Goal: Find specific page/section: Find specific page/section

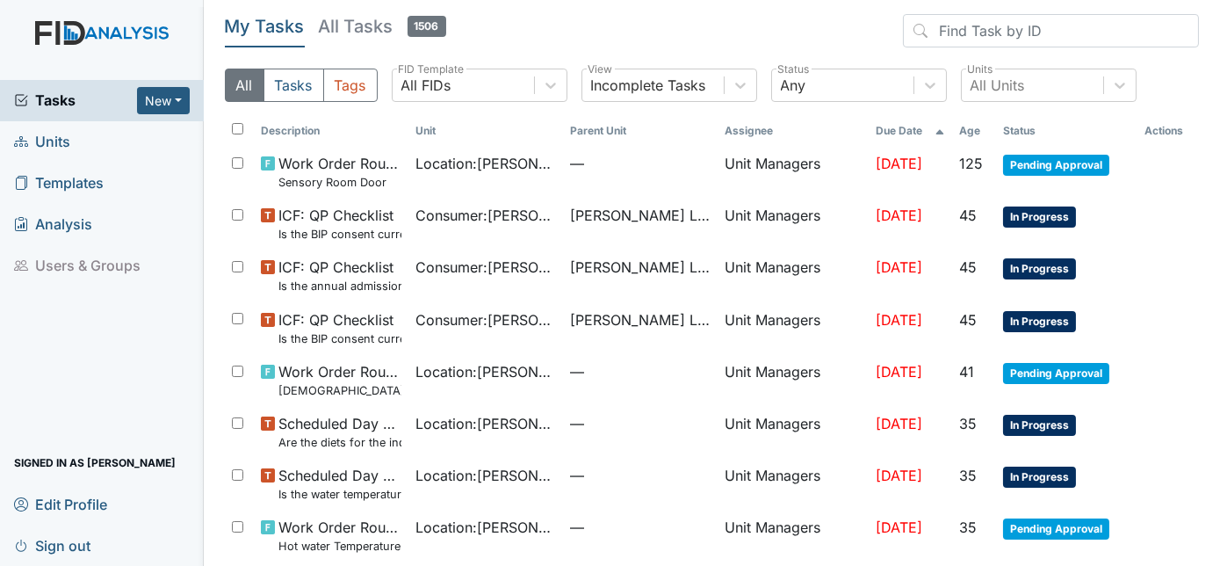
click at [52, 142] on span "Units" at bounding box center [42, 141] width 56 height 27
click at [50, 152] on span "Units" at bounding box center [42, 141] width 56 height 27
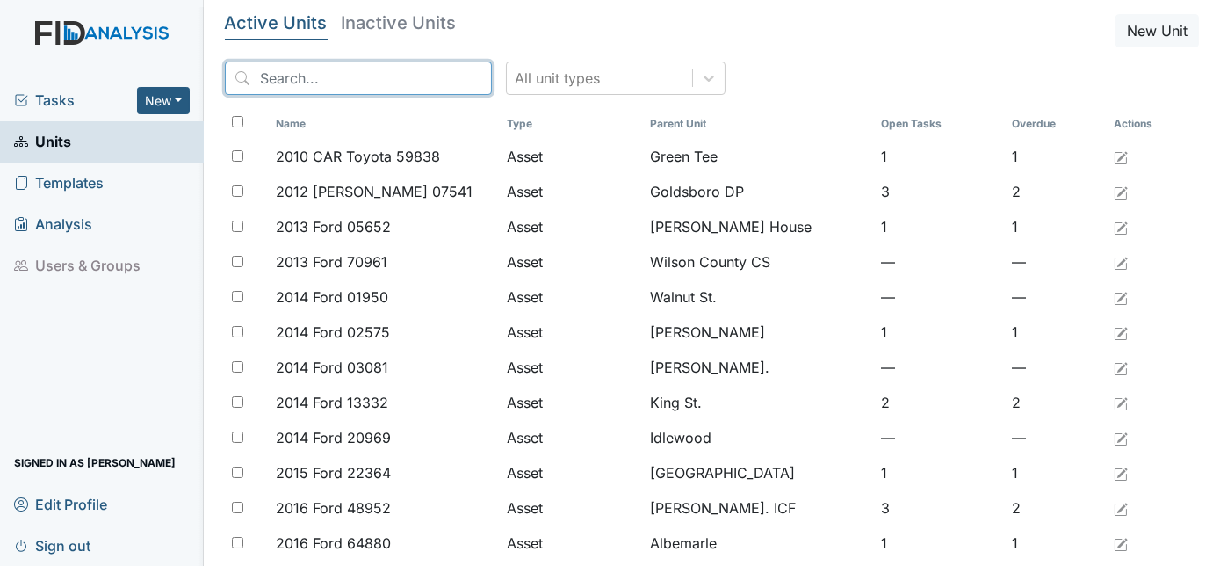
click at [282, 76] on input "search" at bounding box center [358, 78] width 267 height 33
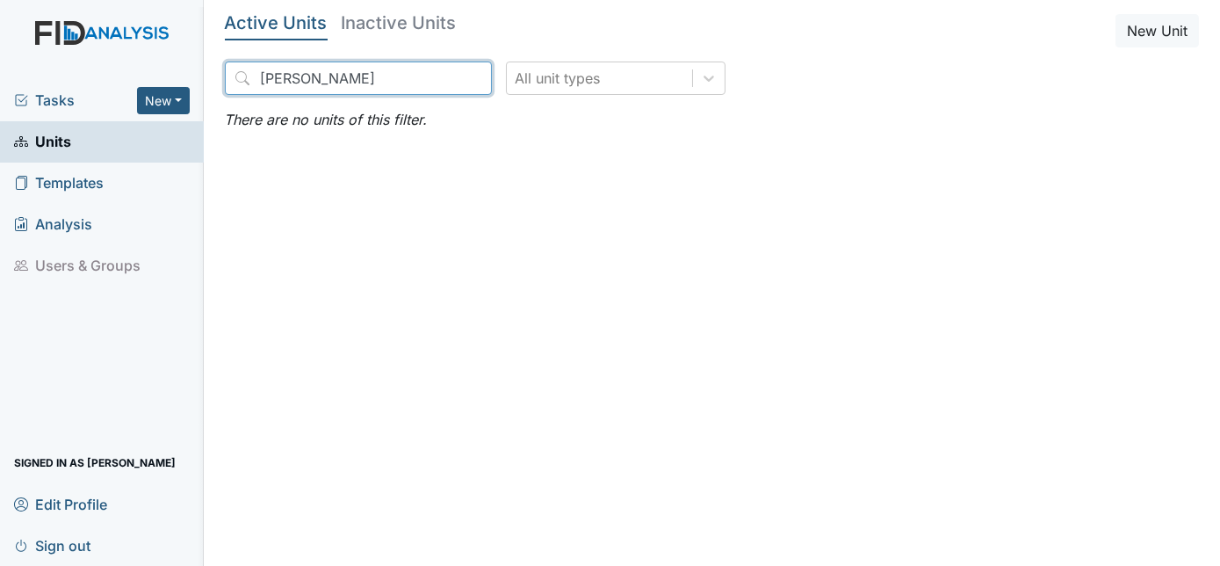
type input "Willam"
click at [105, 157] on link "Units" at bounding box center [102, 141] width 204 height 41
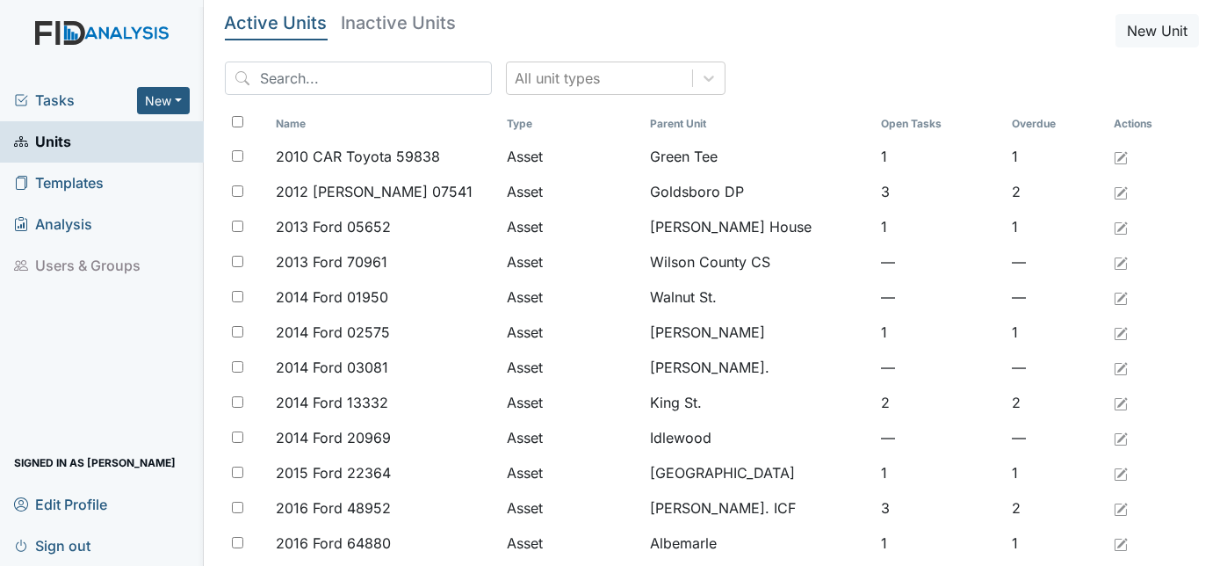
click at [134, 141] on link "Units" at bounding box center [102, 141] width 204 height 41
click at [293, 79] on input "search" at bounding box center [358, 78] width 267 height 33
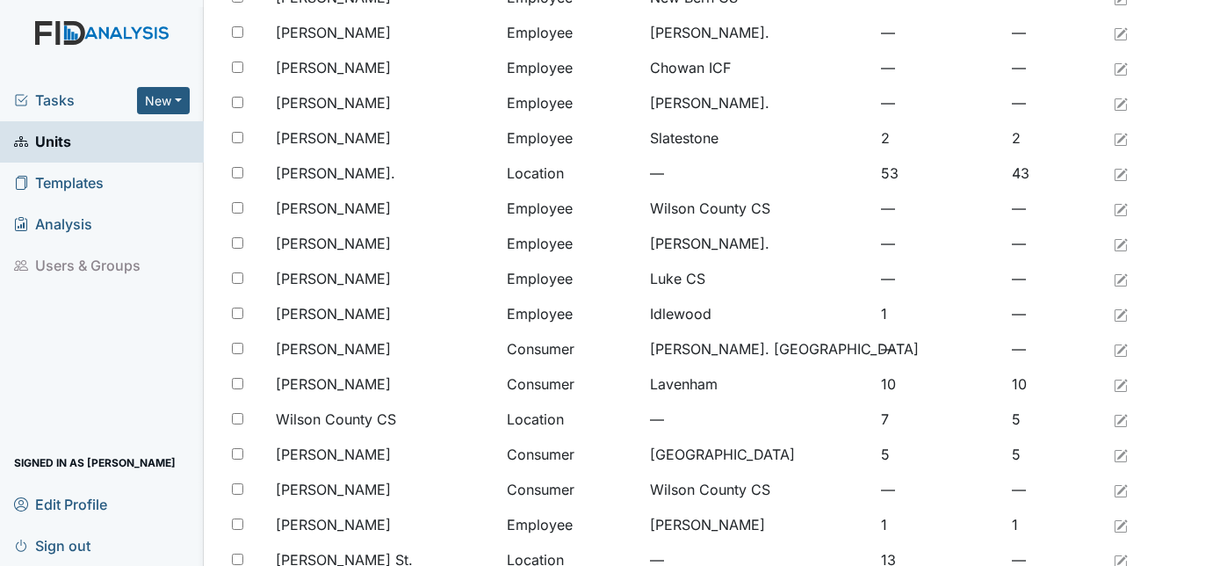
scroll to position [1125, 0]
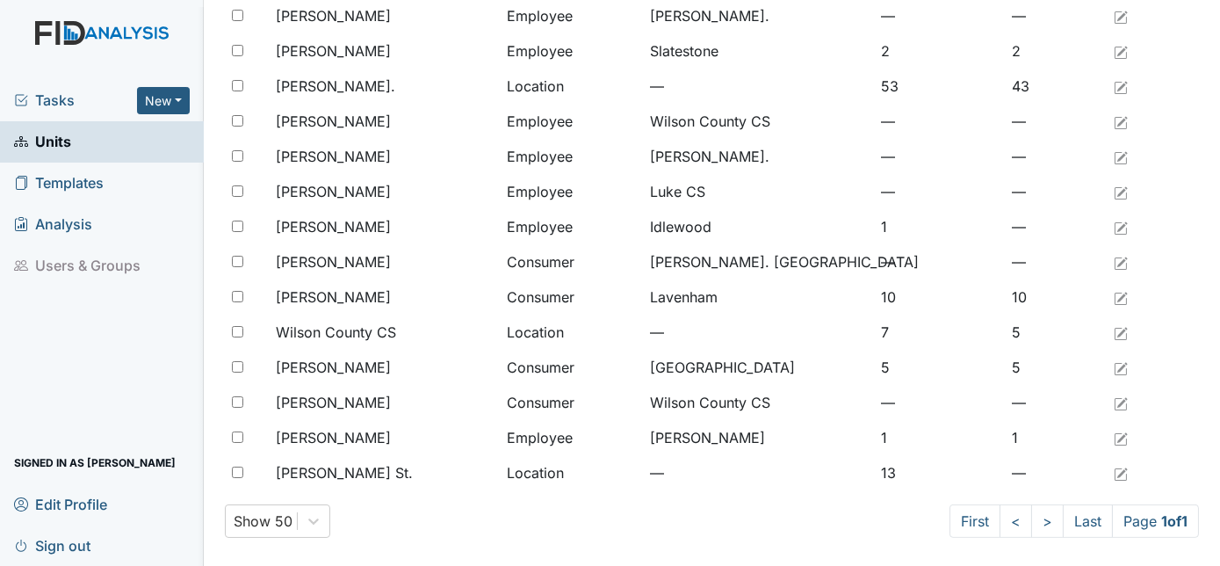
type input "Wil"
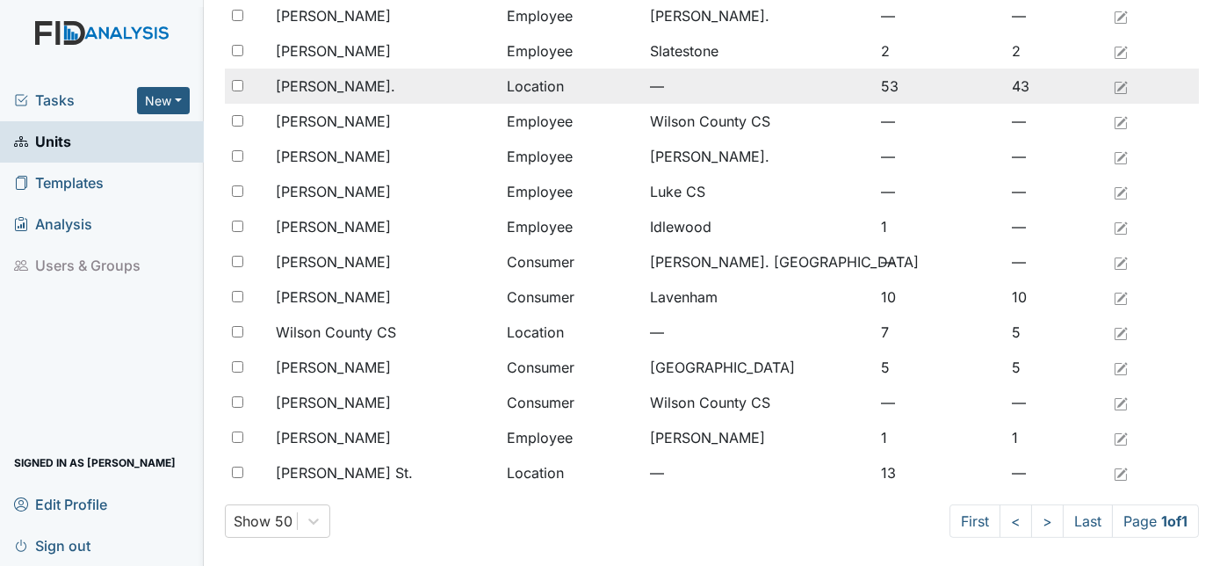
click at [350, 85] on div "[PERSON_NAME]." at bounding box center [384, 86] width 217 height 21
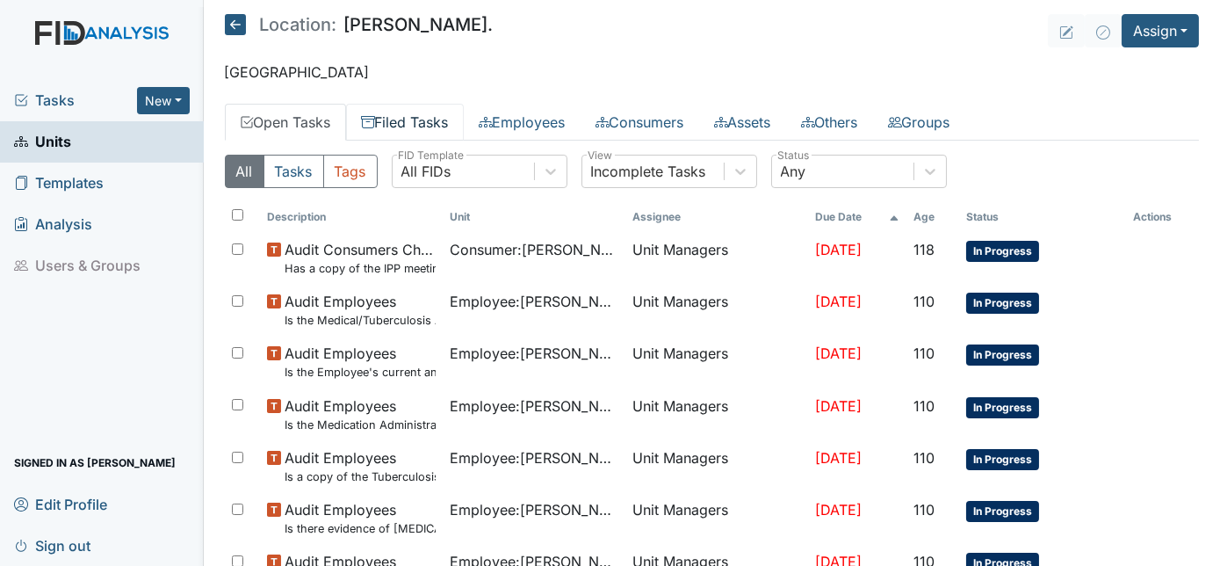
click at [420, 121] on link "Filed Tasks" at bounding box center [405, 122] width 118 height 37
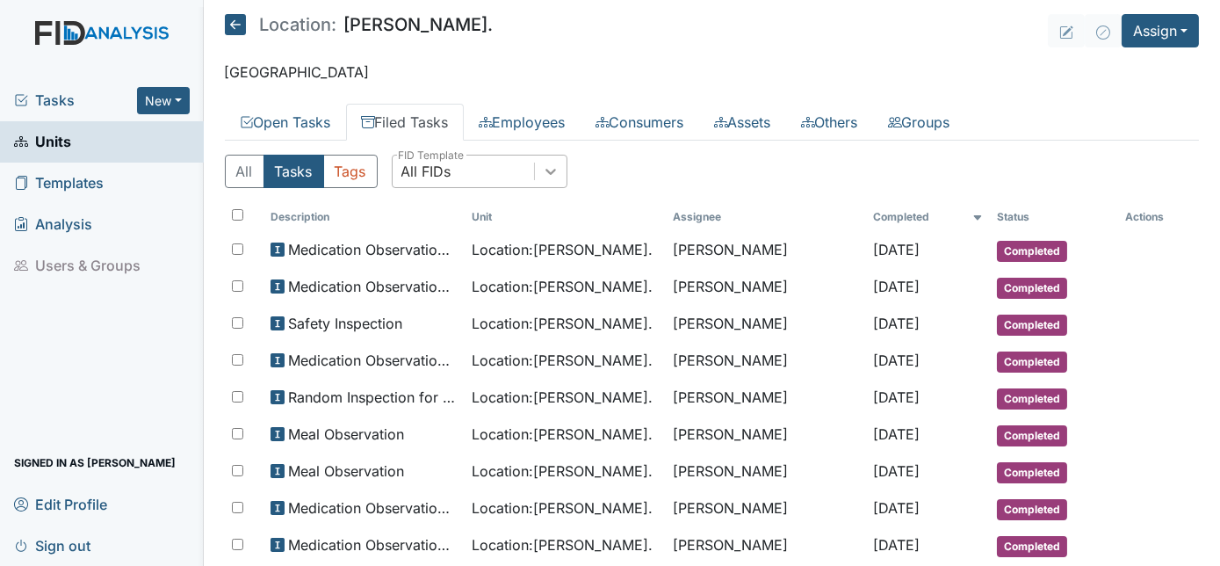
click at [556, 169] on icon at bounding box center [551, 172] width 18 height 18
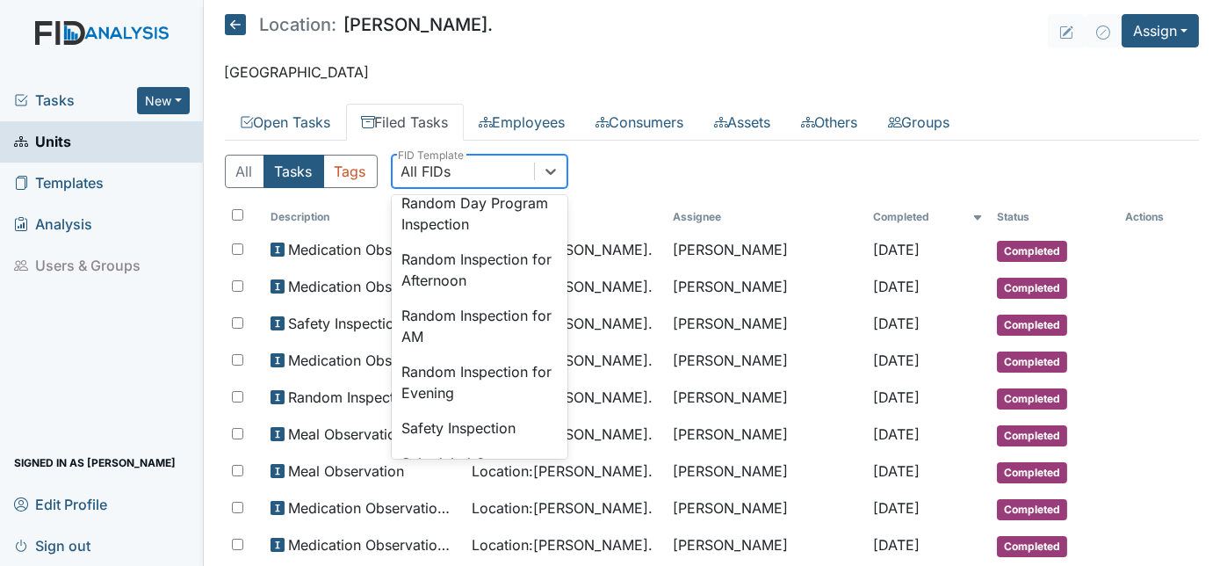
scroll to position [1564, 0]
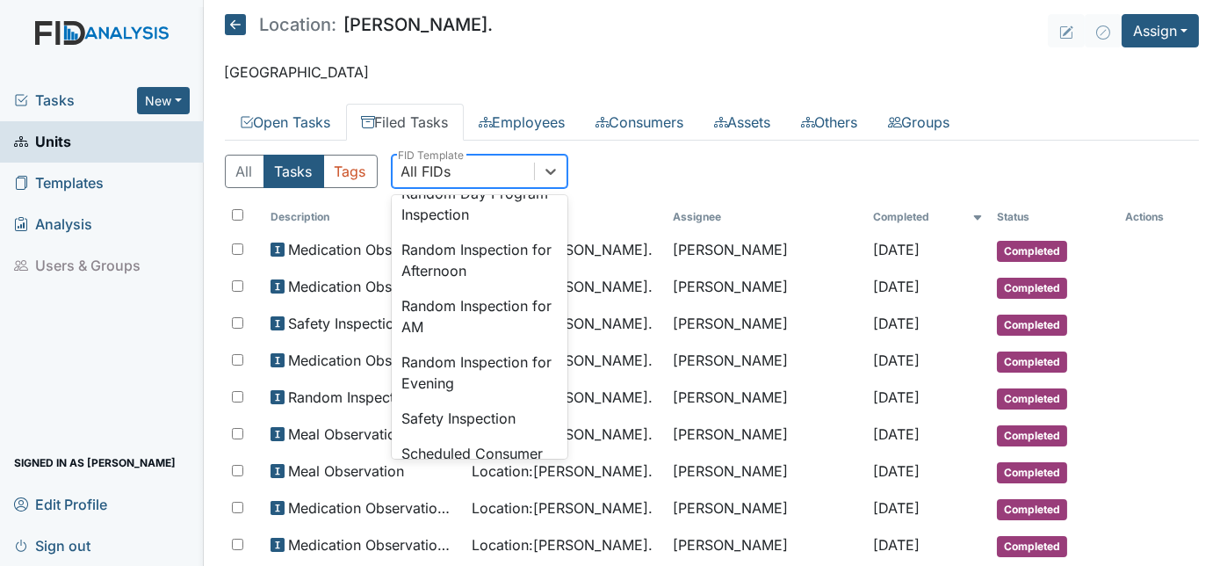
click at [418, 344] on div "Random Inspection for AM" at bounding box center [480, 316] width 176 height 56
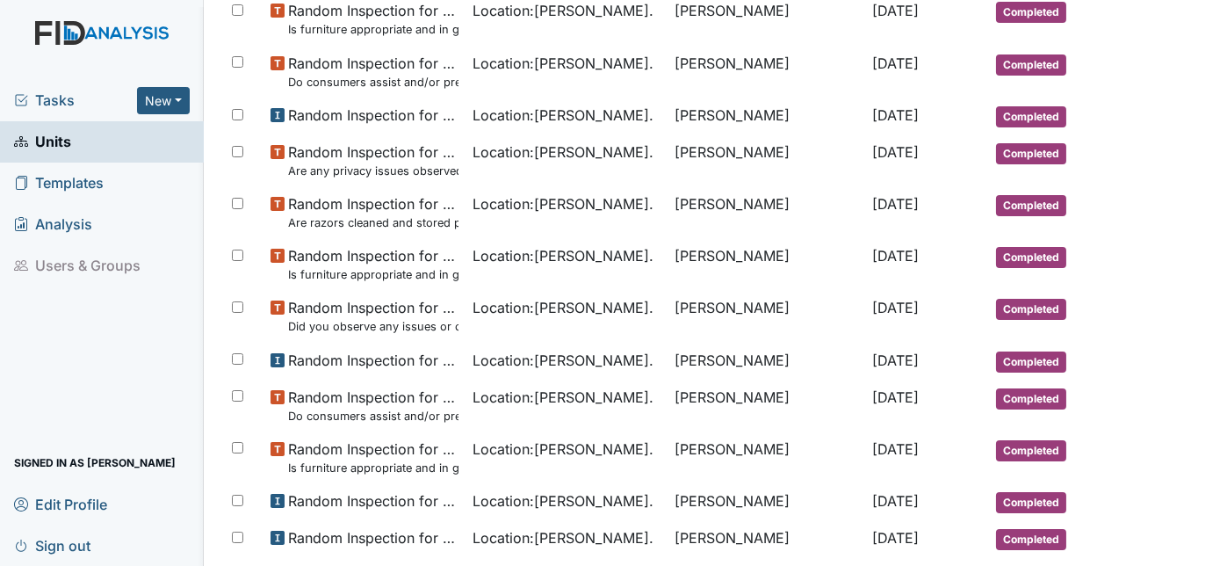
scroll to position [351, 0]
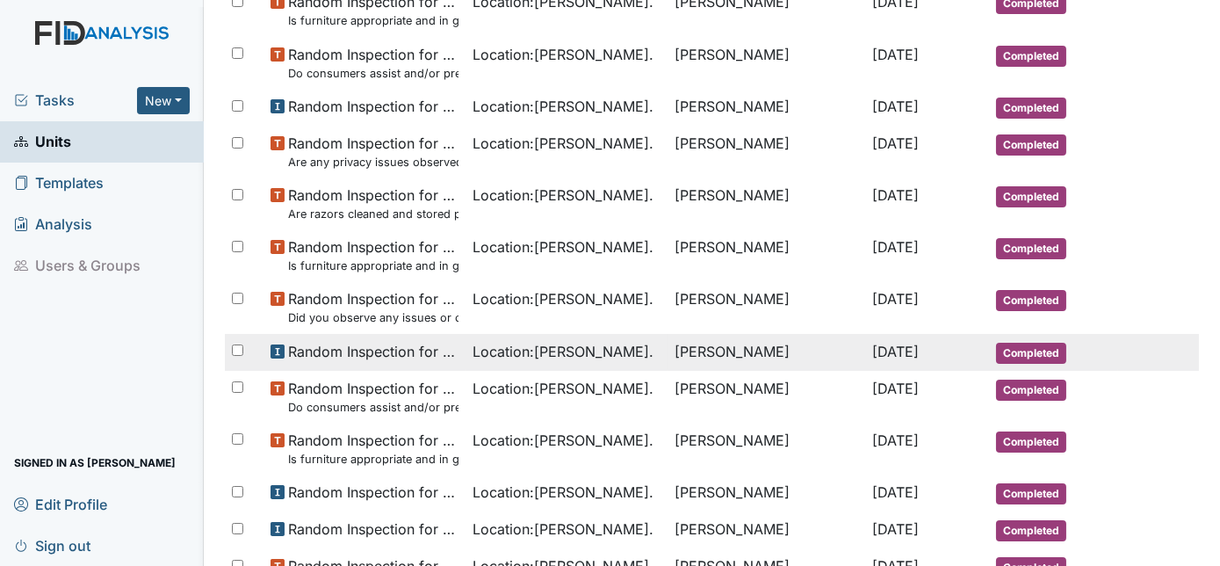
click at [448, 345] on td "Random Inspection for AM" at bounding box center [365, 352] width 202 height 37
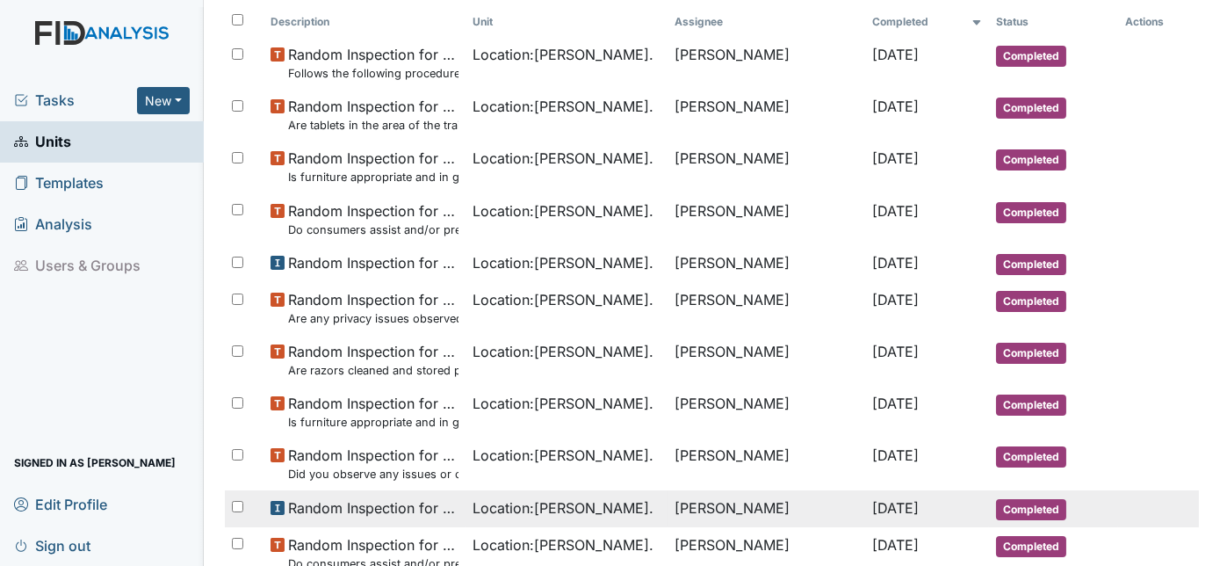
scroll to position [194, 0]
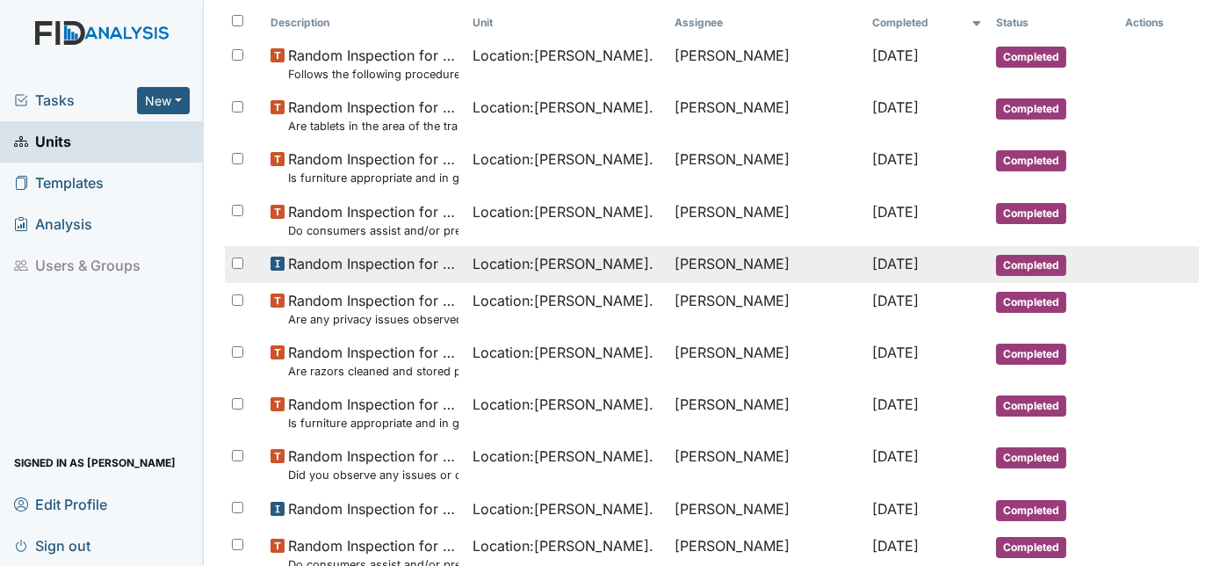
click at [325, 270] on span "Random Inspection for AM" at bounding box center [373, 263] width 170 height 21
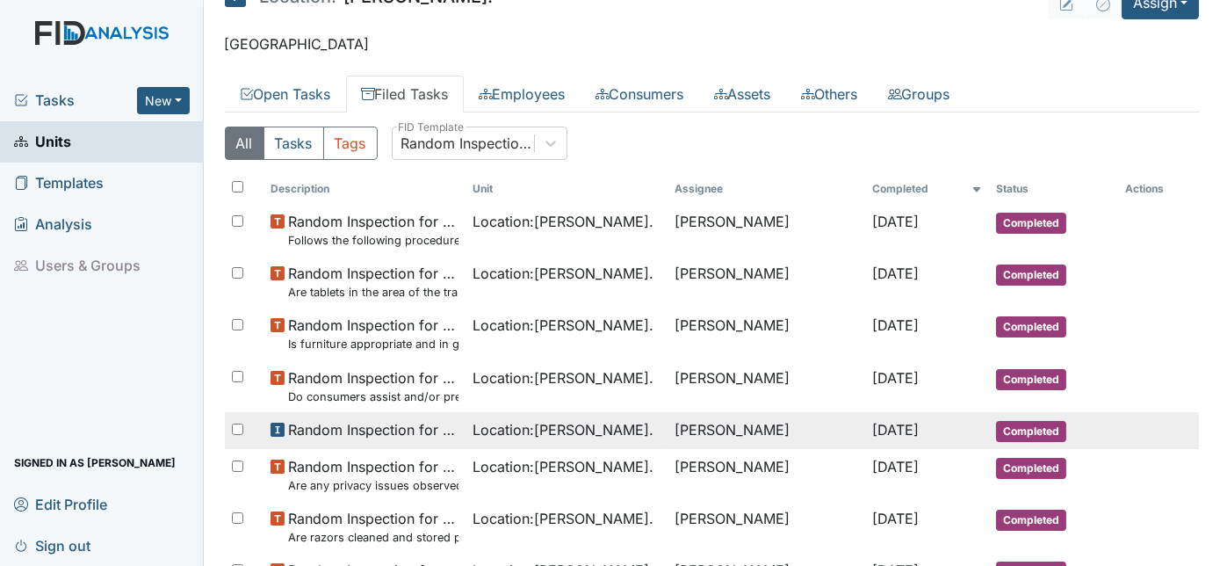
scroll to position [25, 0]
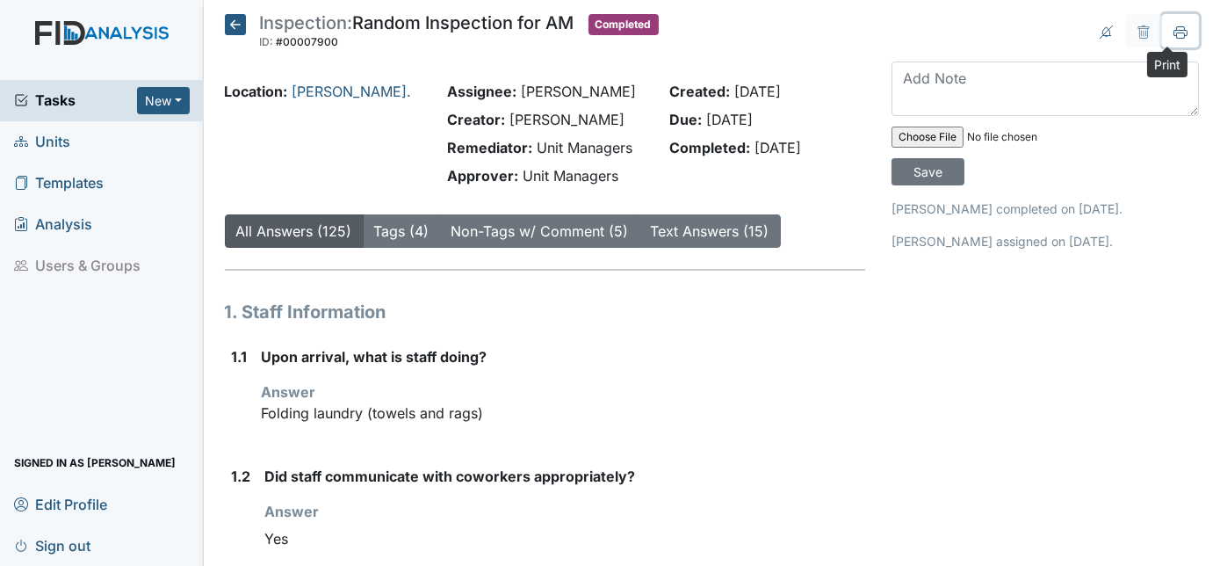
click at [1175, 36] on icon at bounding box center [1181, 32] width 14 height 14
click at [1174, 30] on icon at bounding box center [1181, 32] width 14 height 14
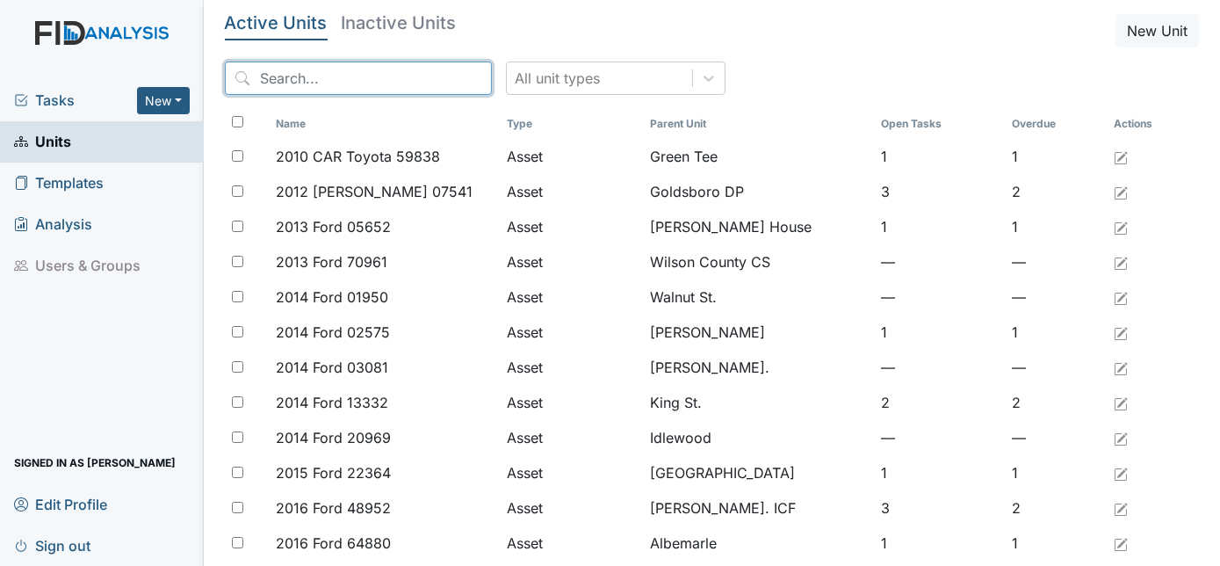
click at [280, 80] on input "search" at bounding box center [358, 78] width 267 height 33
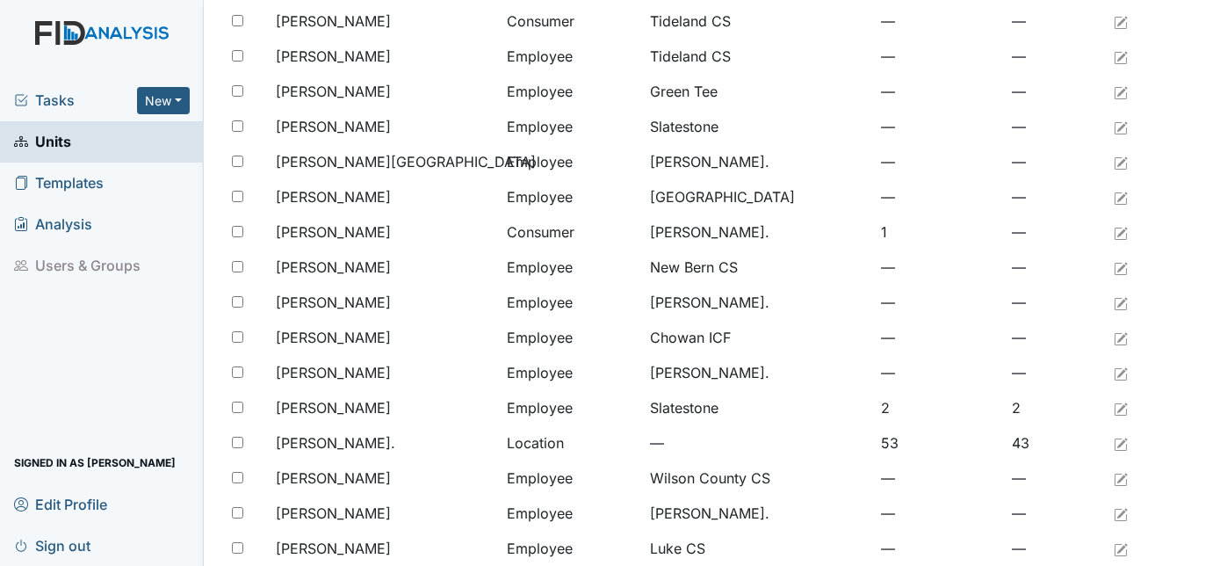
scroll to position [562, 0]
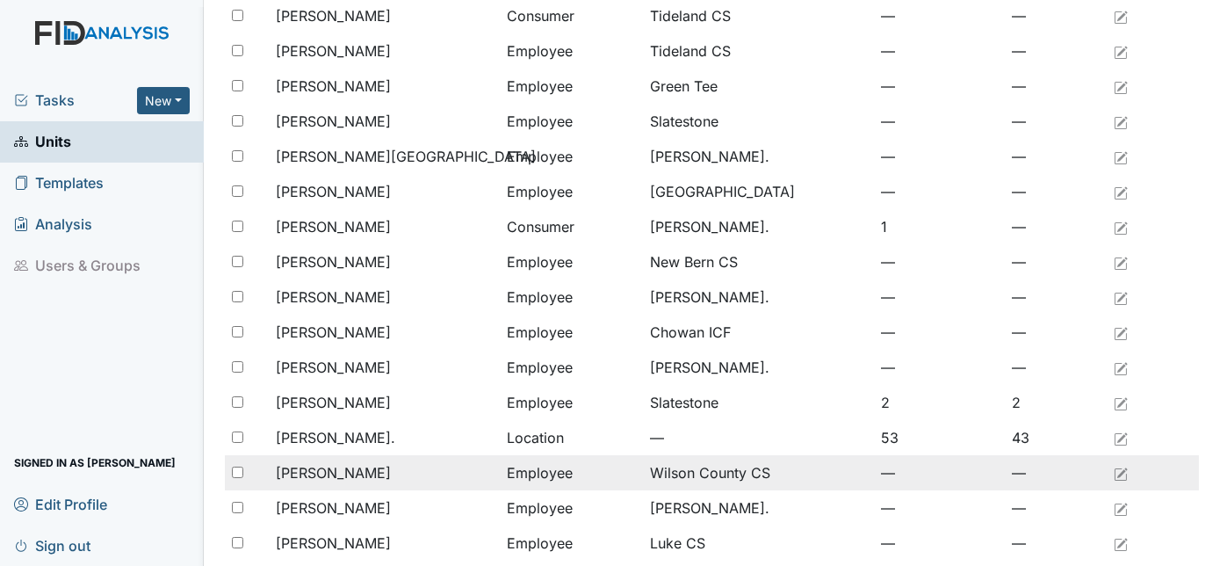
type input "william"
click at [288, 455] on td "Williams, Tarsha" at bounding box center [384, 472] width 231 height 35
click at [286, 438] on span "[PERSON_NAME]." at bounding box center [335, 437] width 119 height 21
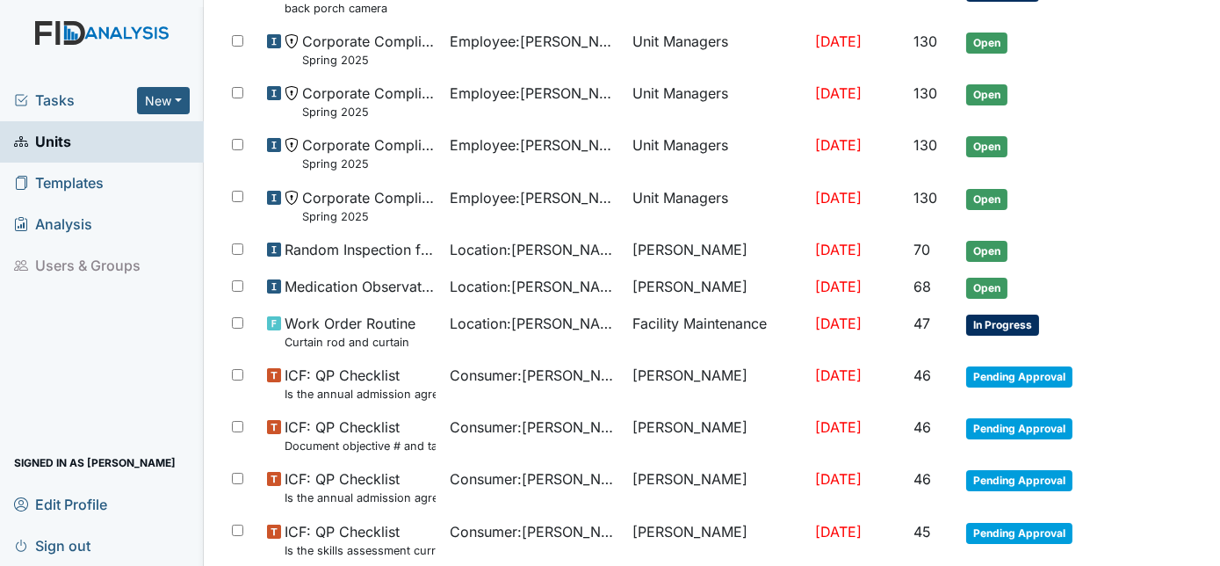
scroll to position [1028, 0]
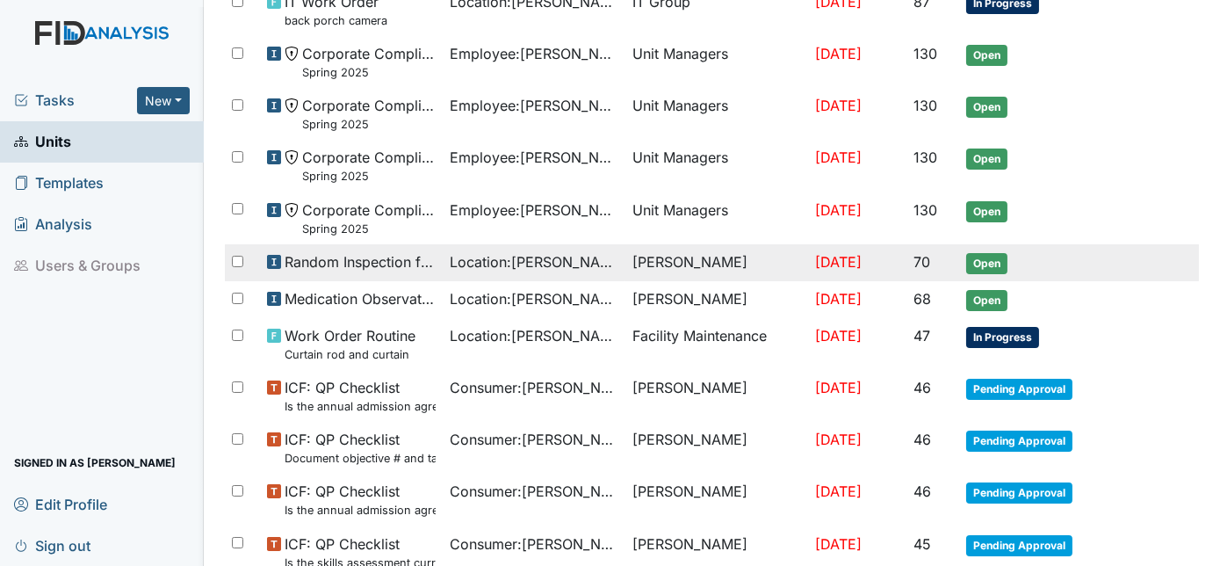
click at [503, 257] on span "Location : William St." at bounding box center [534, 261] width 169 height 21
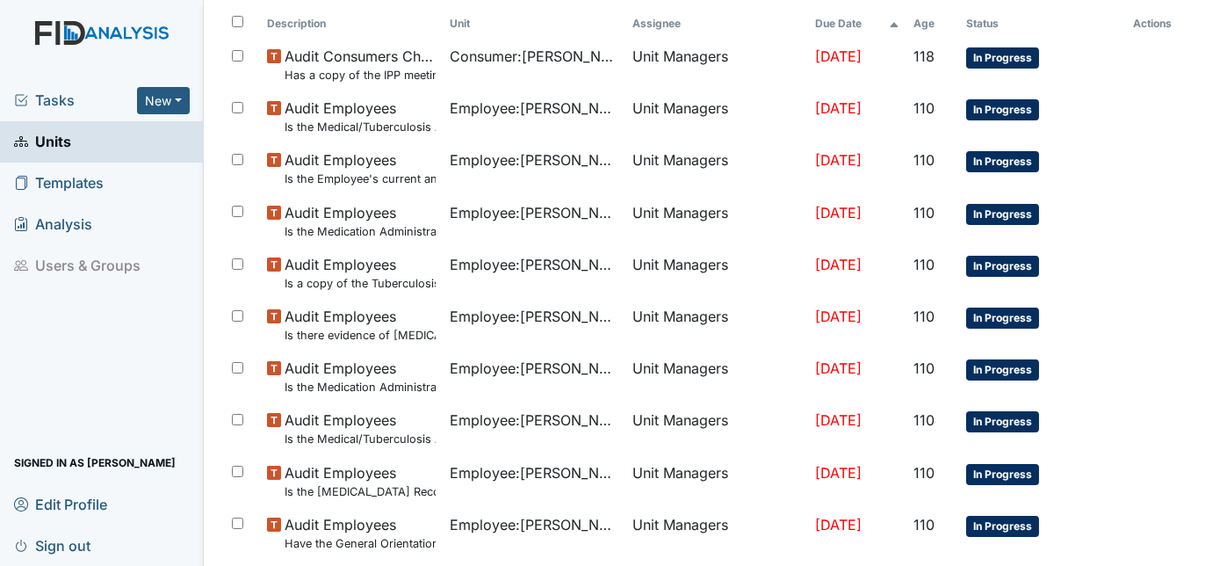
scroll to position [0, 0]
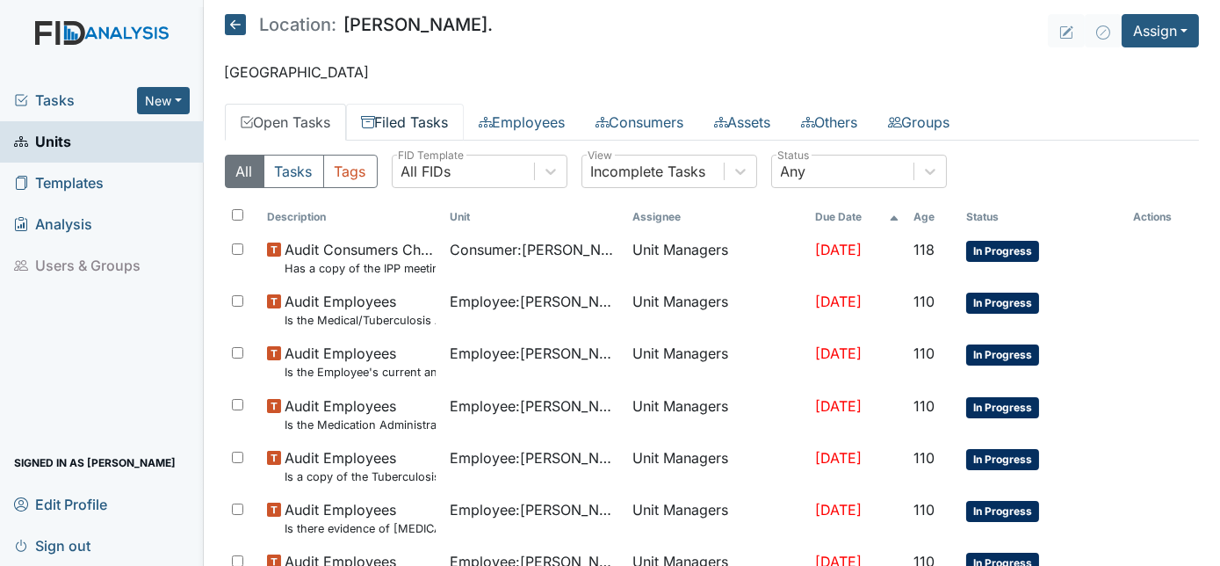
click at [418, 111] on link "Filed Tasks" at bounding box center [405, 122] width 118 height 37
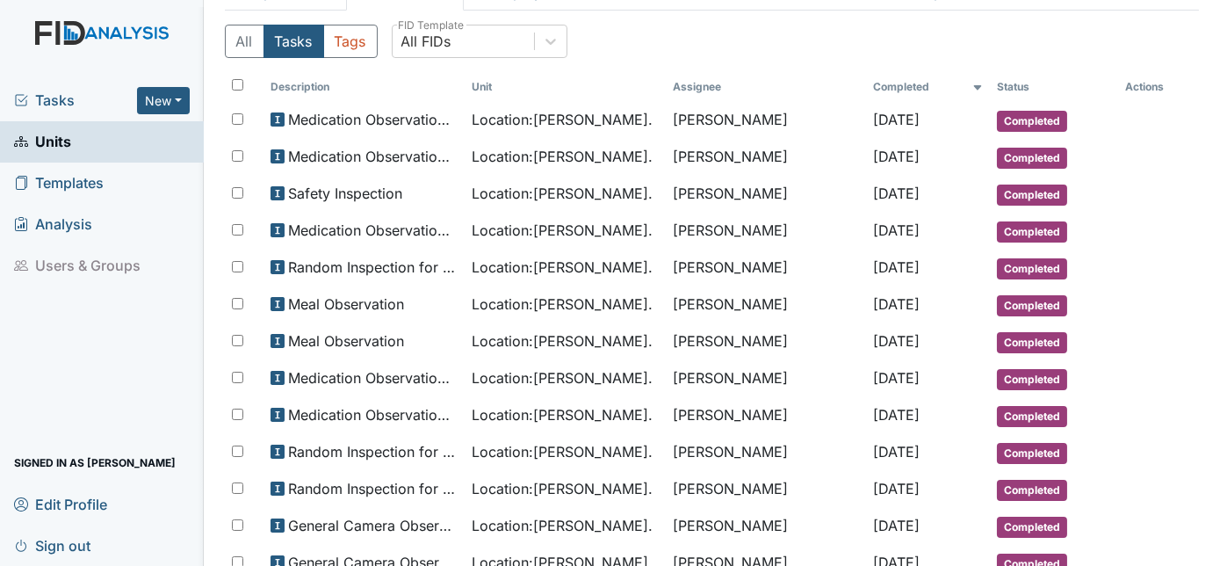
scroll to position [156, 0]
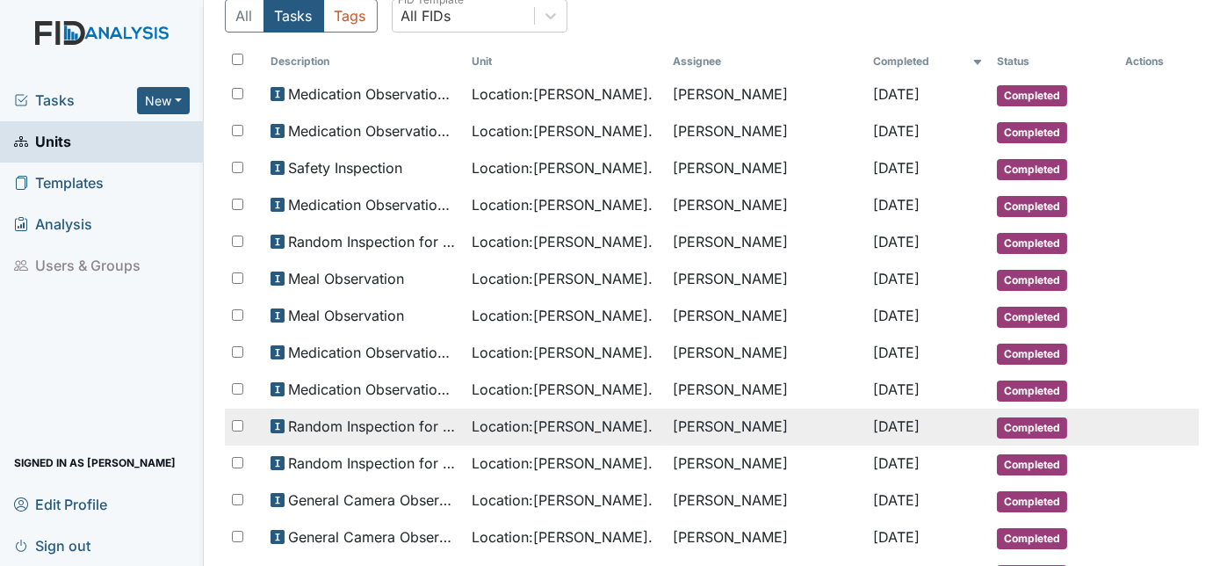
click at [387, 427] on span "Random Inspection for AM" at bounding box center [373, 426] width 170 height 21
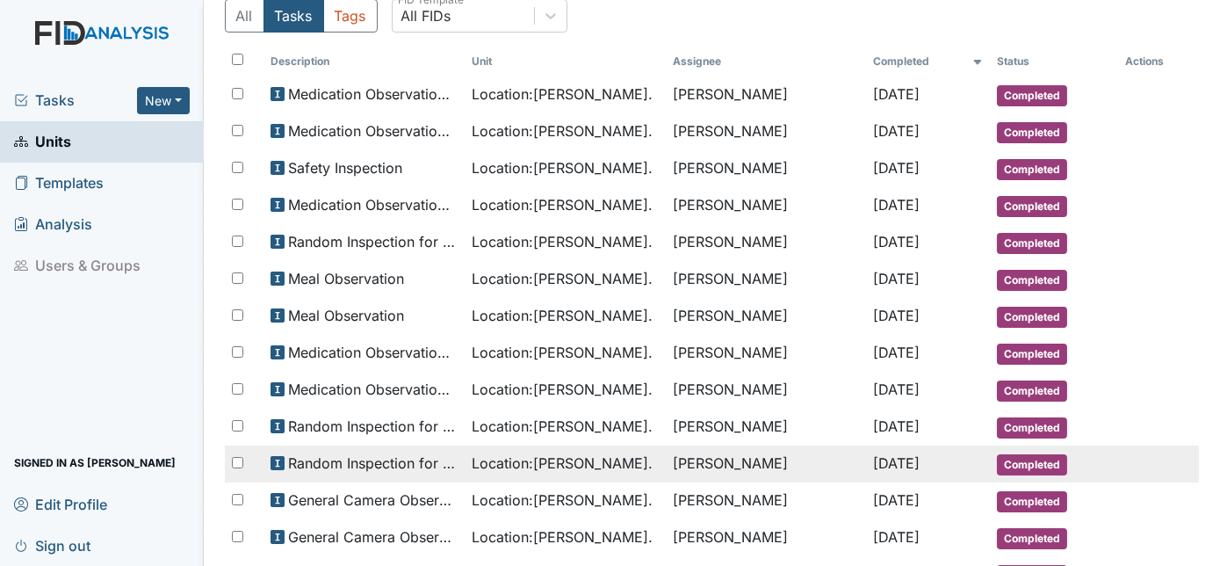
click at [401, 460] on span "Random Inspection for Evening" at bounding box center [373, 462] width 170 height 21
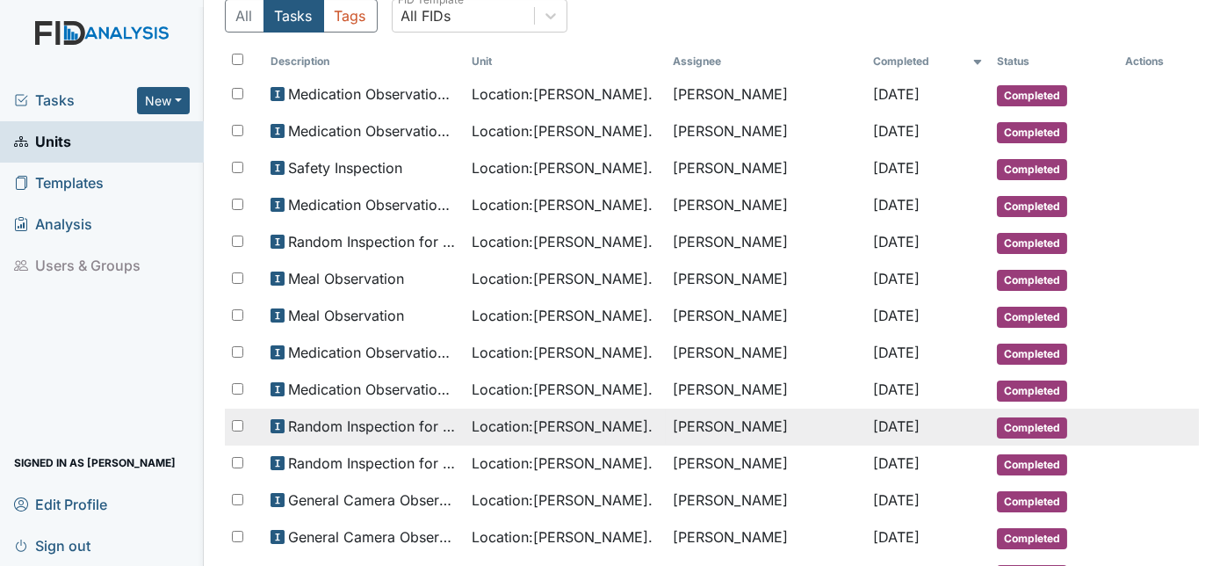
click at [314, 421] on span "Random Inspection for AM" at bounding box center [373, 426] width 170 height 21
click at [279, 419] on use at bounding box center [278, 426] width 14 height 14
drag, startPoint x: 278, startPoint y: 419, endPoint x: 446, endPoint y: 420, distance: 168.7
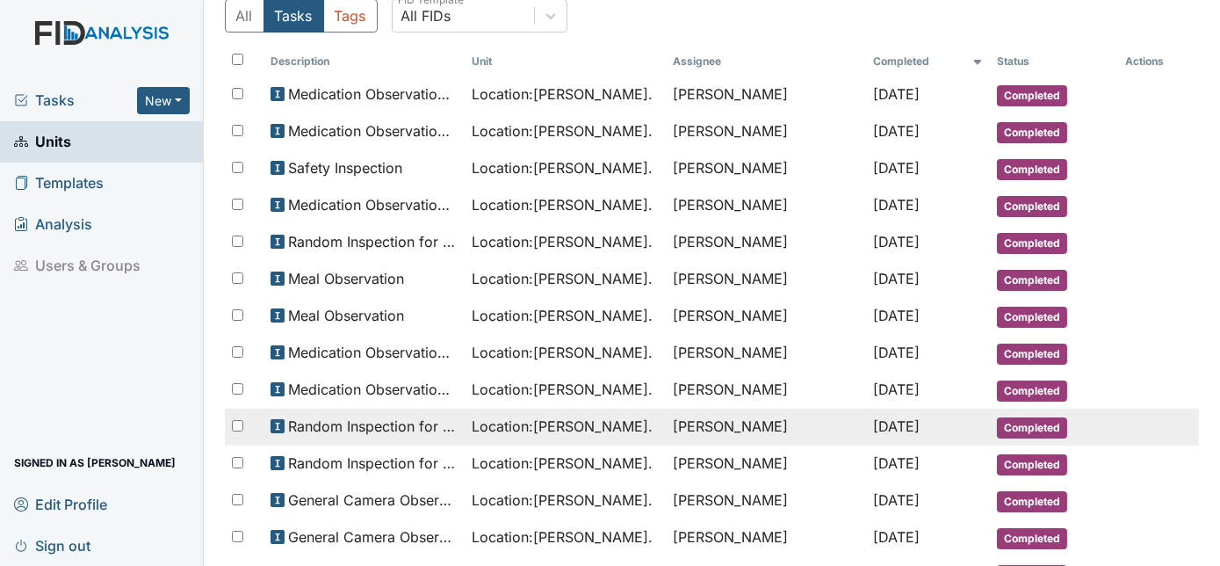
click at [446, 420] on td "Random Inspection for AM" at bounding box center [364, 427] width 201 height 37
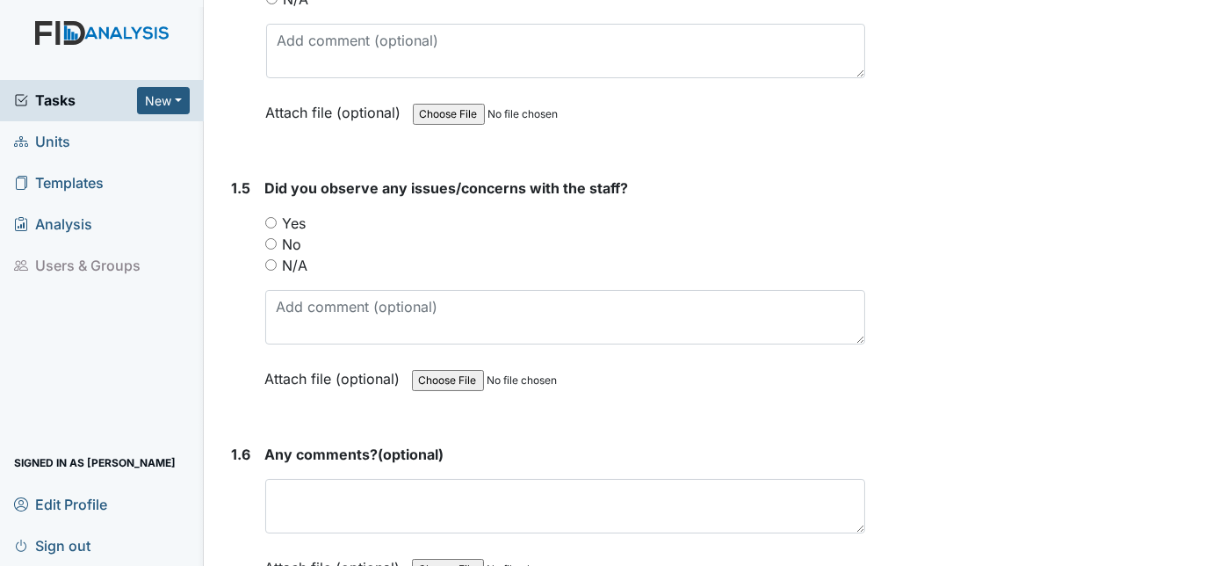
scroll to position [1170, 0]
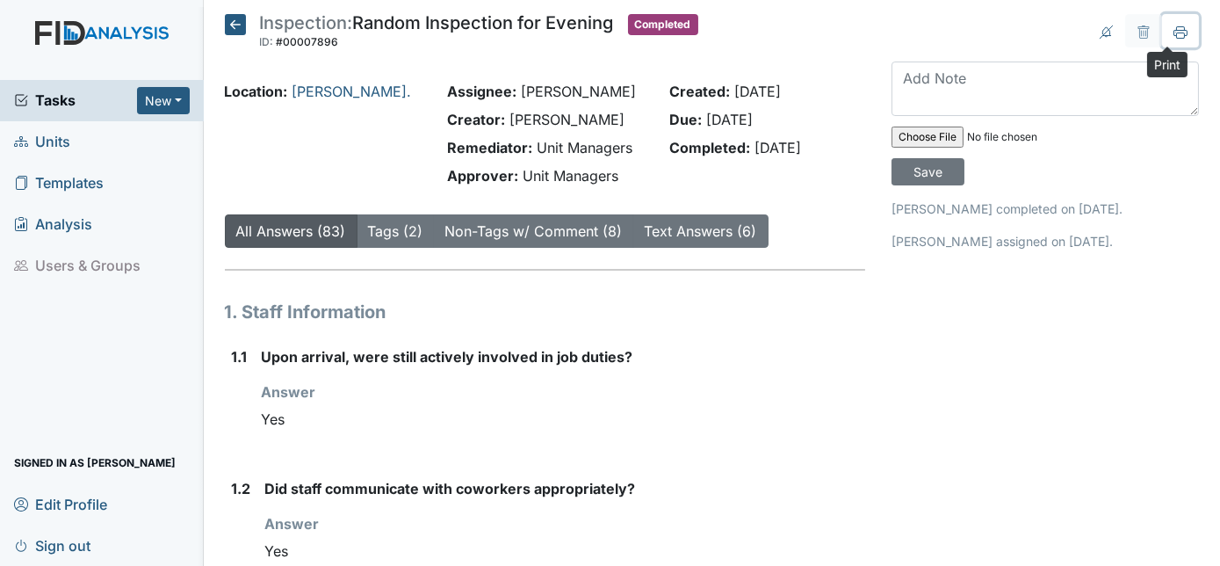
click at [1174, 30] on icon at bounding box center [1181, 32] width 14 height 14
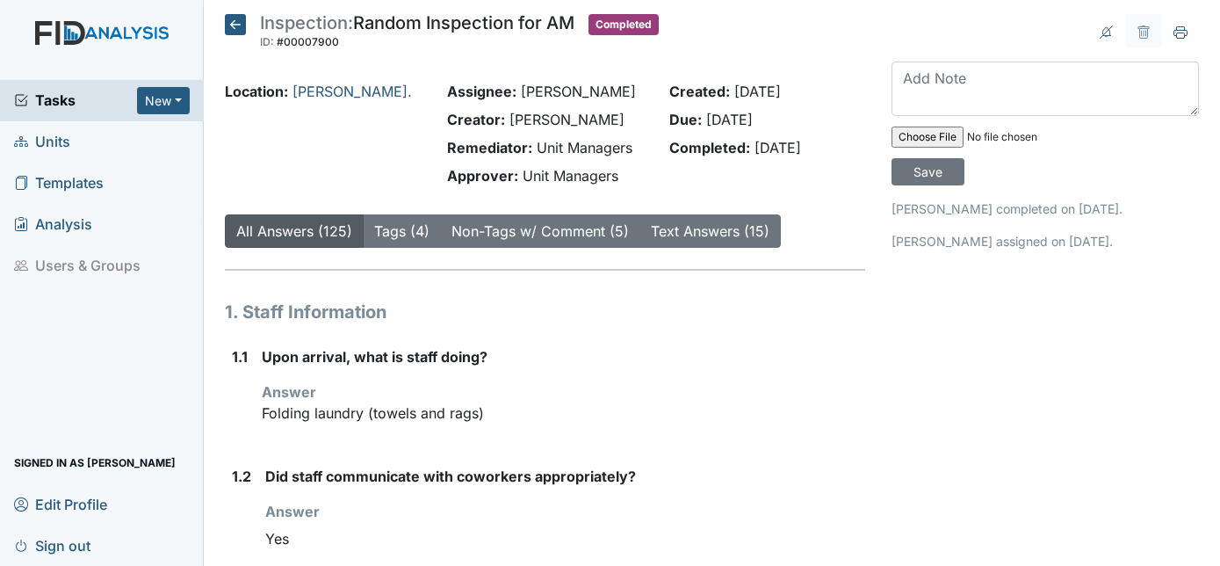
click at [275, 418] on p "Folding laundry (towels and rags)" at bounding box center [564, 412] width 604 height 21
